Goal: Information Seeking & Learning: Find contact information

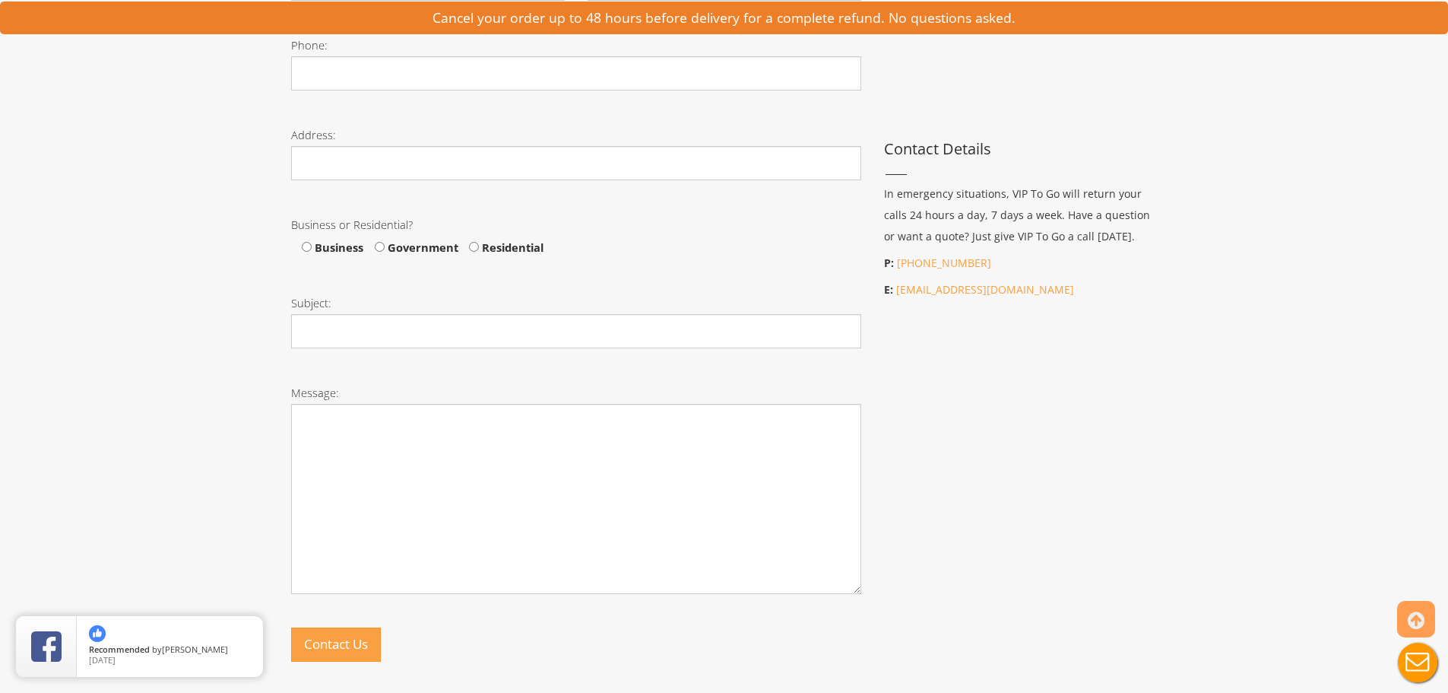
scroll to position [949, 0]
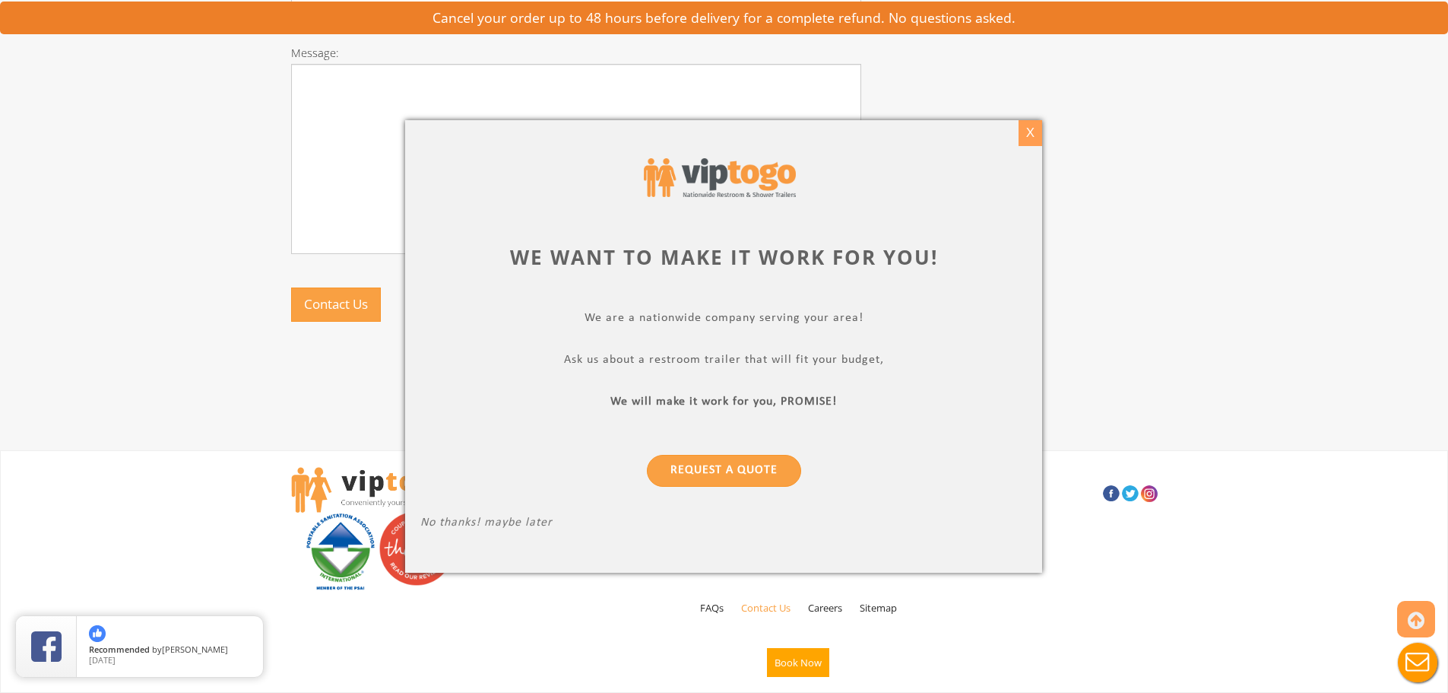
click at [1025, 125] on div "X" at bounding box center [1031, 133] width 24 height 26
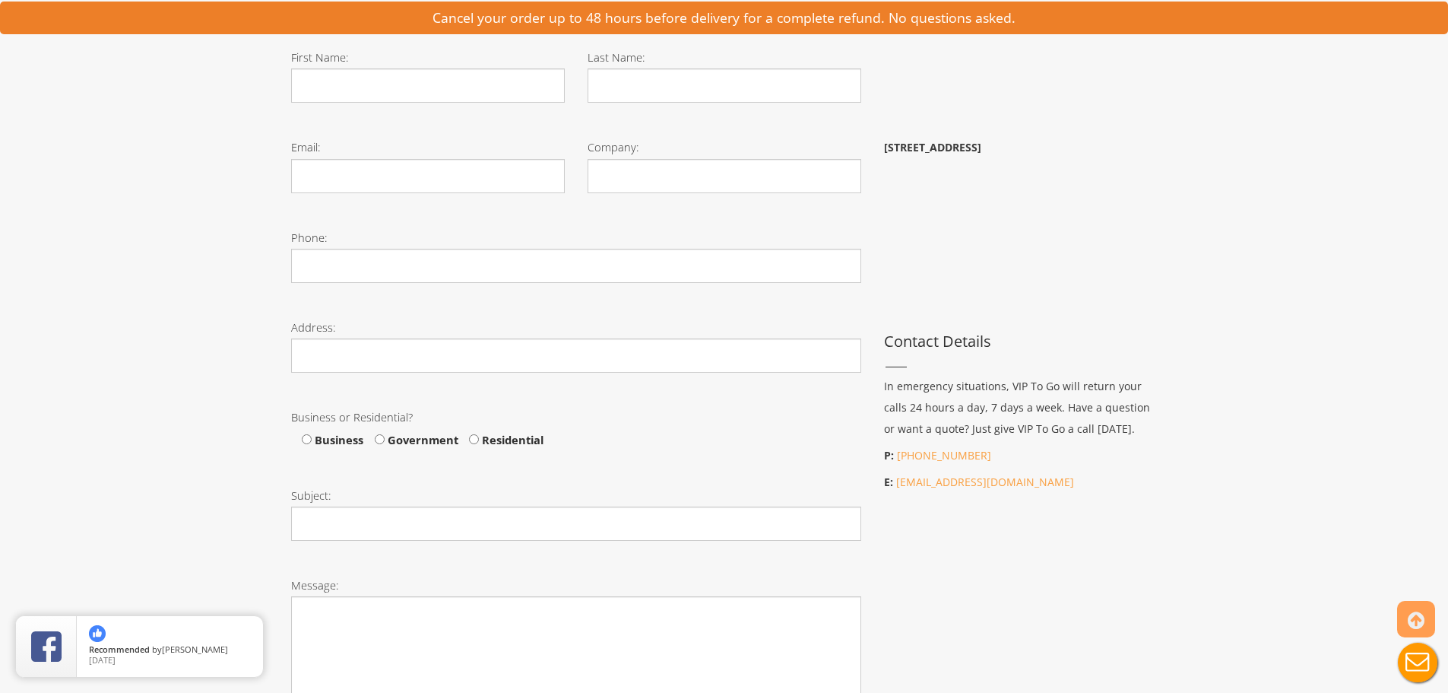
scroll to position [113, 0]
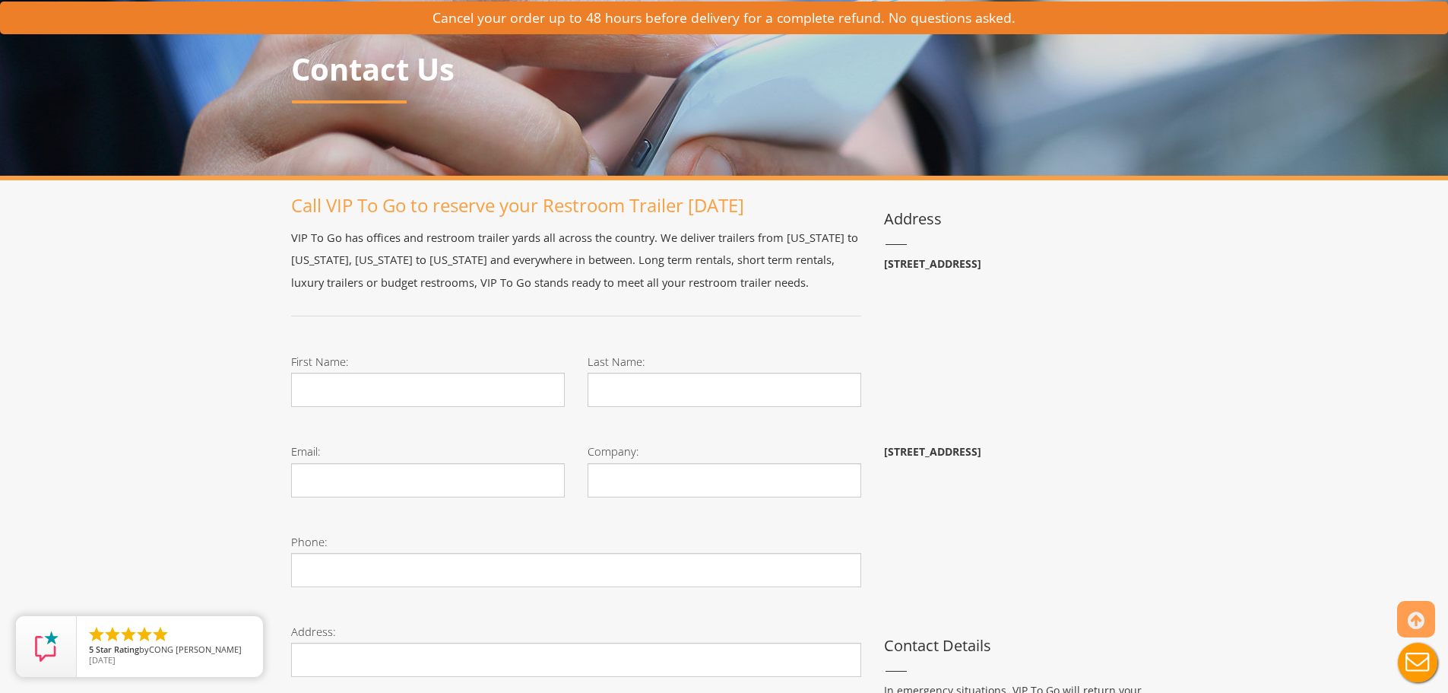
drag, startPoint x: 1107, startPoint y: 452, endPoint x: 884, endPoint y: 449, distance: 222.8
click at [884, 449] on p "[STREET_ADDRESS]" at bounding box center [1021, 451] width 274 height 21
copy b "[STREET_ADDRESS]"
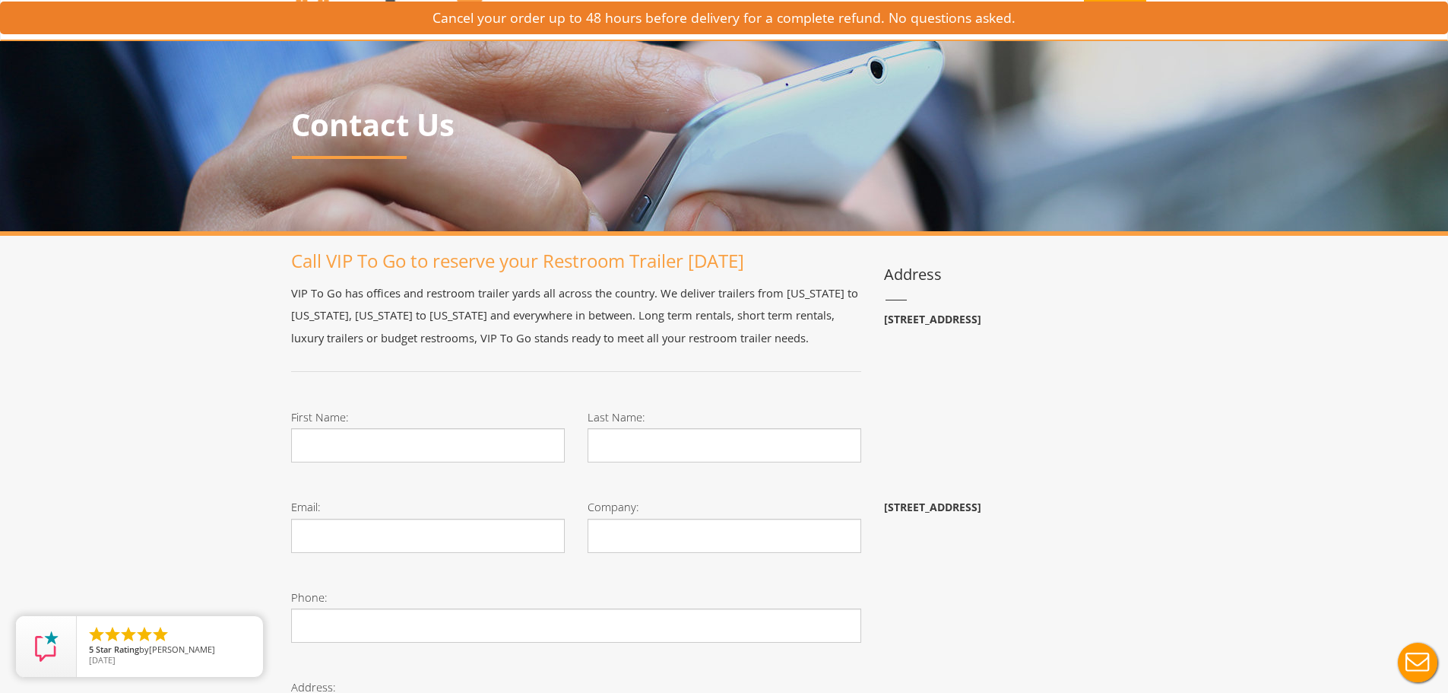
scroll to position [0, 0]
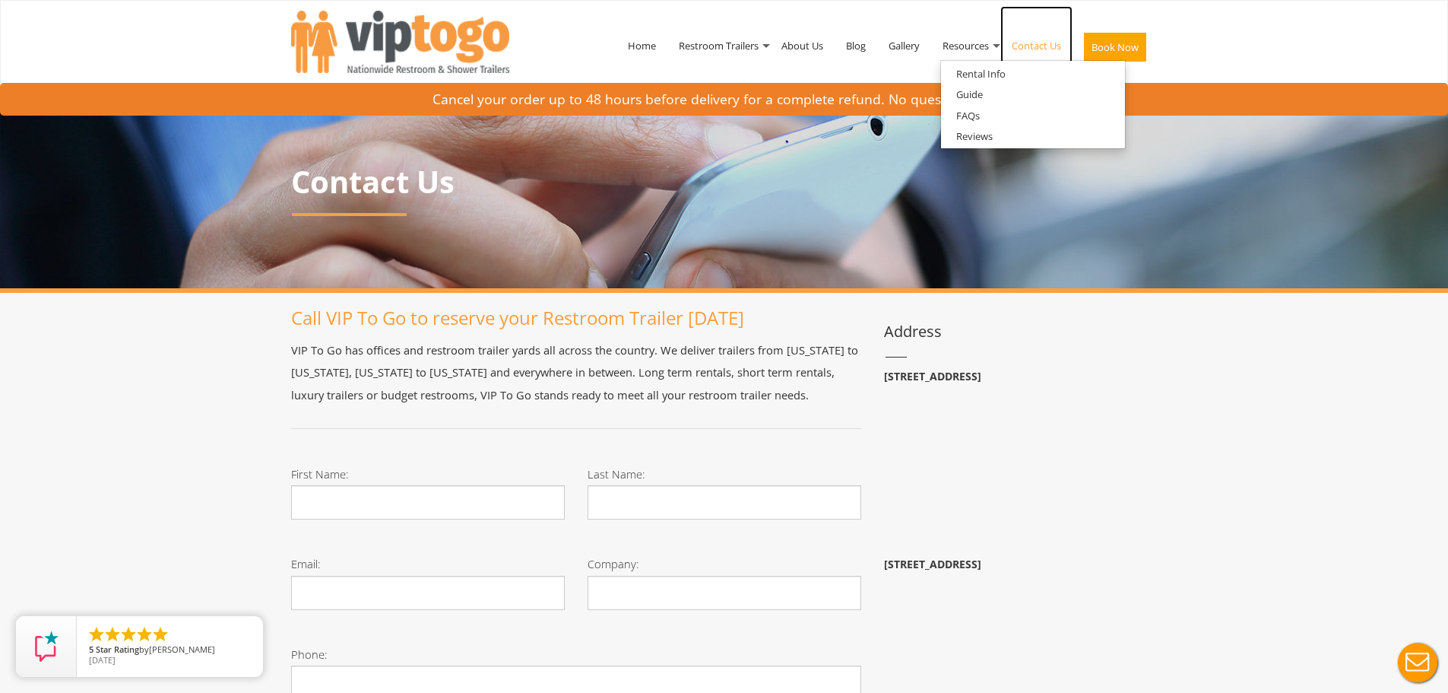
click at [1025, 46] on link "Contact Us" at bounding box center [1036, 45] width 72 height 79
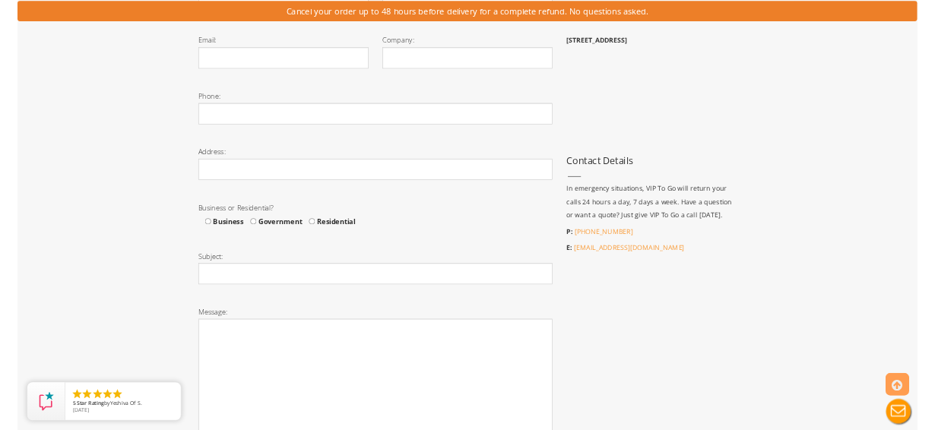
scroll to position [532, 0]
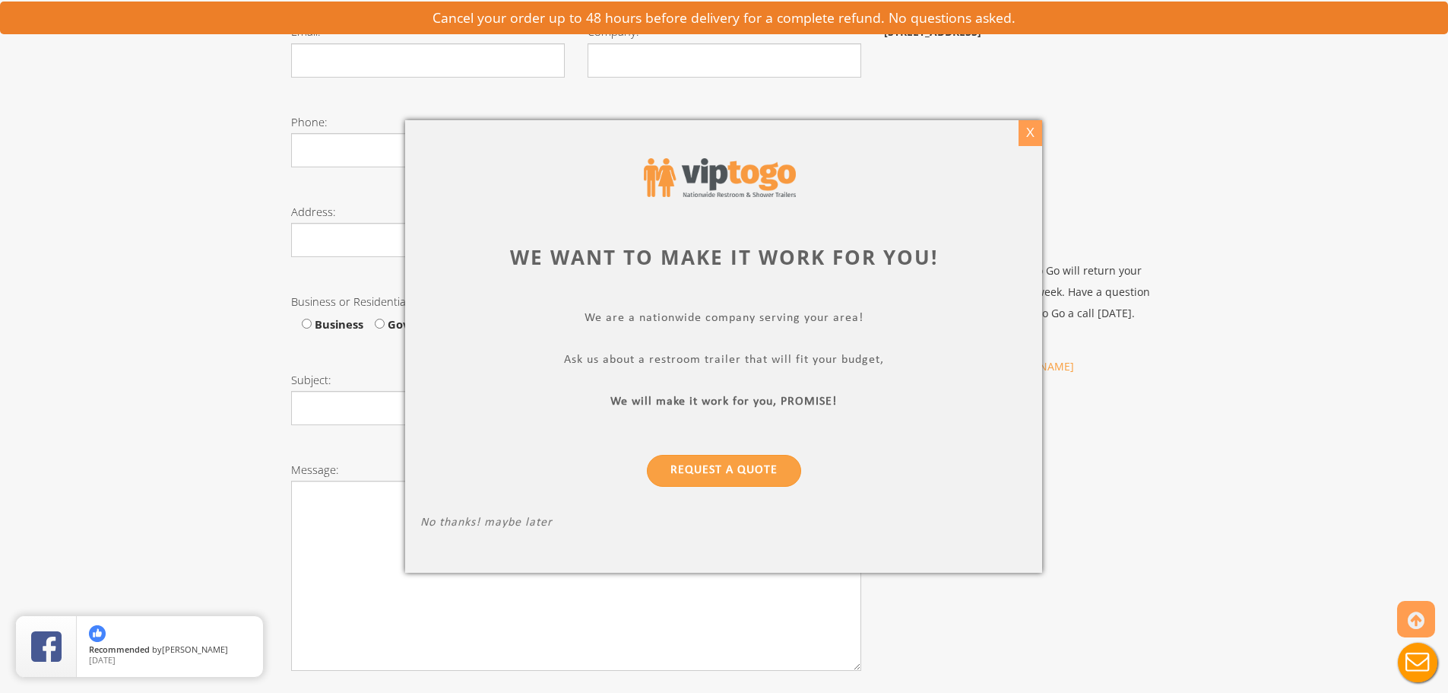
click at [1036, 135] on div "X" at bounding box center [1031, 133] width 24 height 26
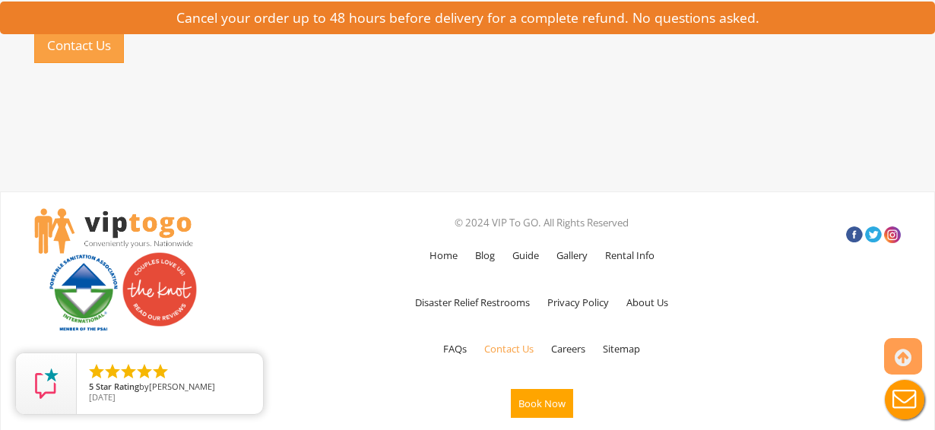
scroll to position [1211, 0]
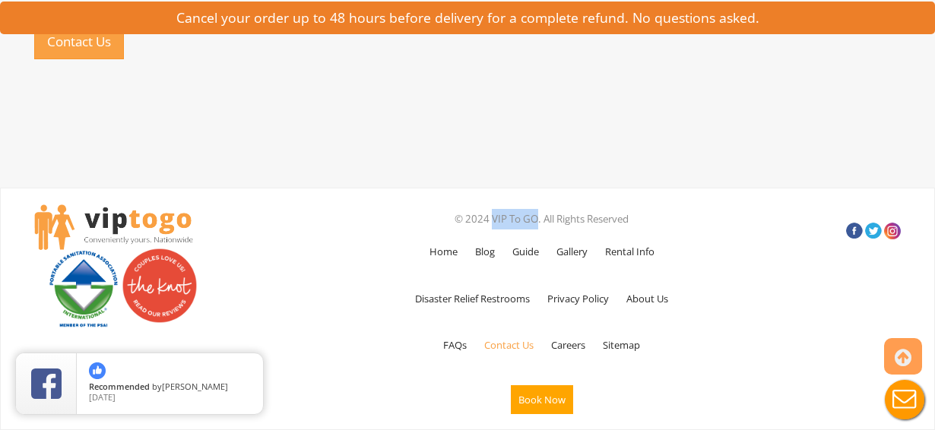
drag, startPoint x: 537, startPoint y: 219, endPoint x: 490, endPoint y: 214, distance: 47.4
click at [490, 214] on p "© 2024 VIP To GO. All Rights Reserved" at bounding box center [541, 219] width 445 height 21
copy p "VIP To GO"
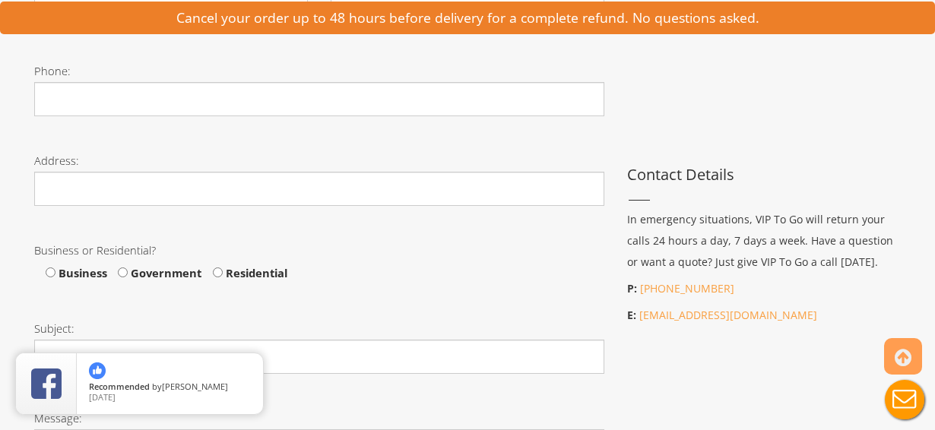
scroll to position [603, 0]
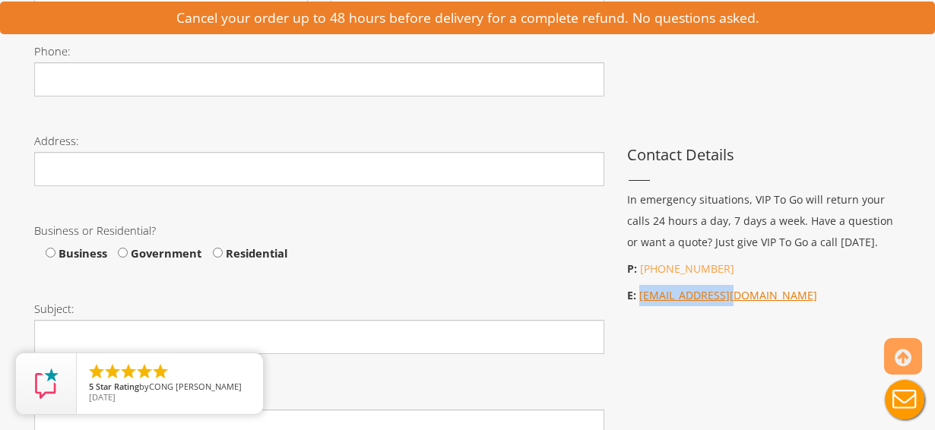
drag, startPoint x: 736, startPoint y: 294, endPoint x: 657, endPoint y: 298, distance: 79.1
click at [639, 300] on p "E: info@viptogo.com" at bounding box center [764, 295] width 274 height 21
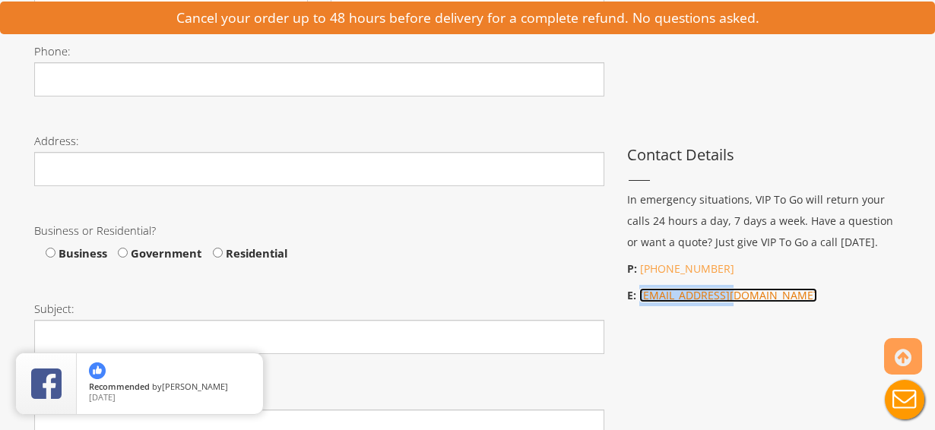
copy link "[EMAIL_ADDRESS][DOMAIN_NAME]"
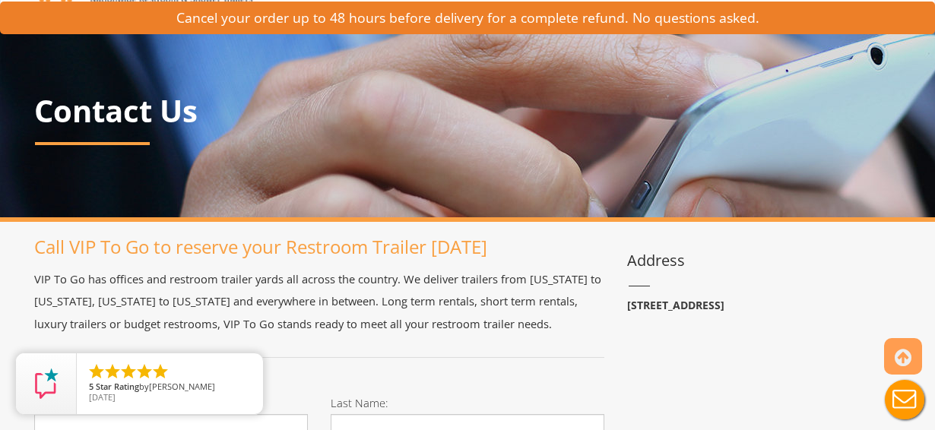
scroll to position [375, 0]
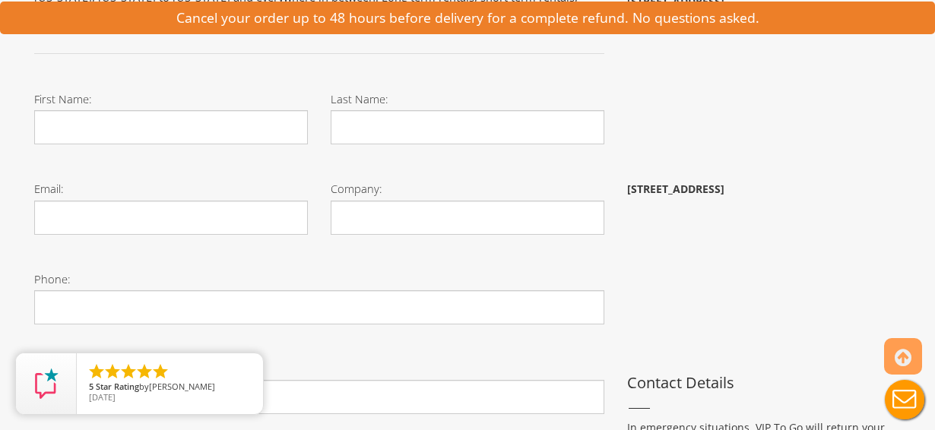
drag, startPoint x: 731, startPoint y: 186, endPoint x: 622, endPoint y: 185, distance: 108.7
click at [622, 185] on div "Address 21 Van Natta Dr, Ringwood, NJ 07456 29055 SW 107th Ave, Homestead, FL 3…" at bounding box center [764, 236] width 296 height 607
copy b "29055 SW 107th Ave"
